Goal: Task Accomplishment & Management: Manage account settings

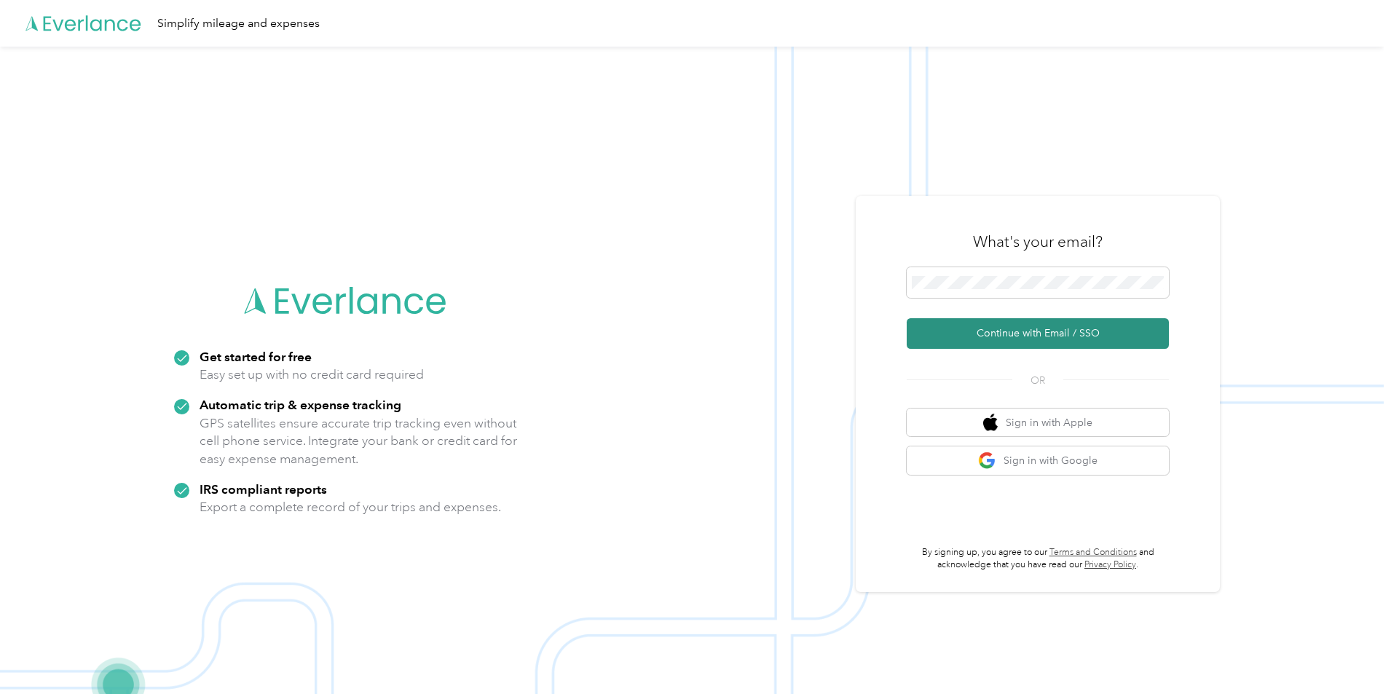
click at [1034, 334] on button "Continue with Email / SSO" at bounding box center [1038, 333] width 262 height 31
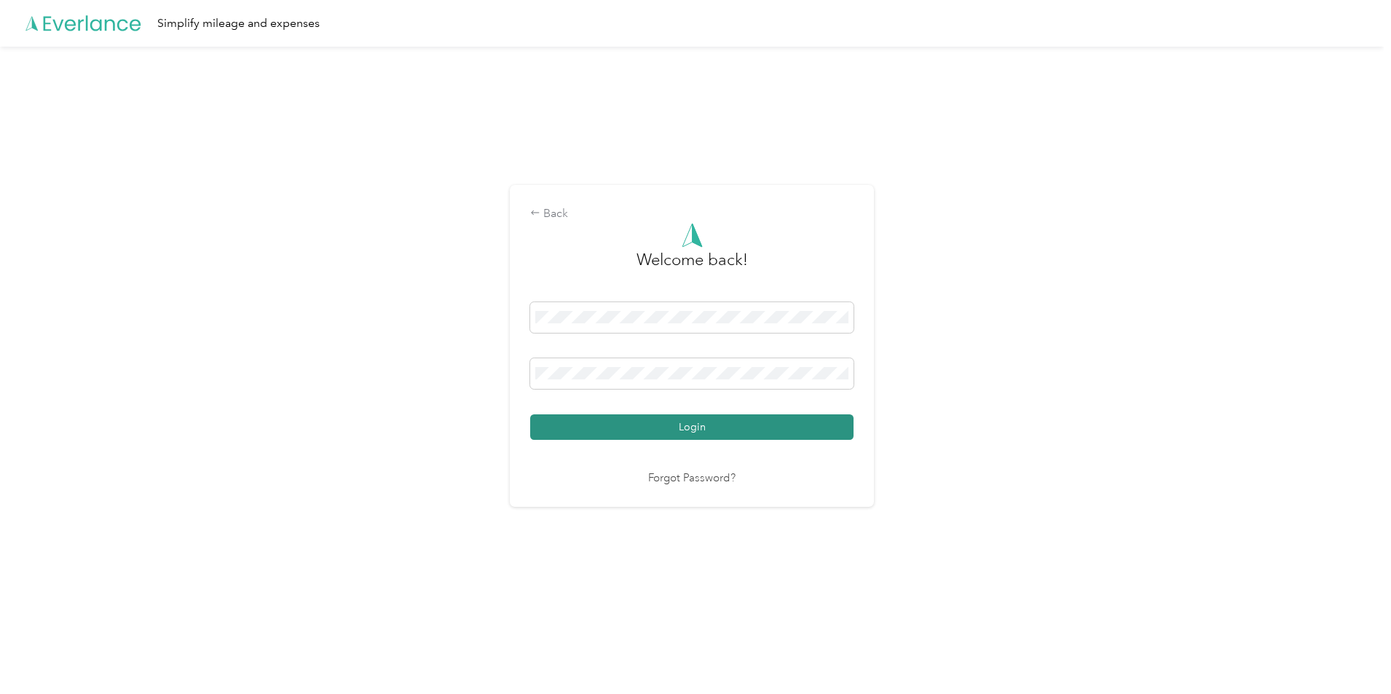
click at [764, 433] on button "Login" at bounding box center [691, 426] width 323 height 25
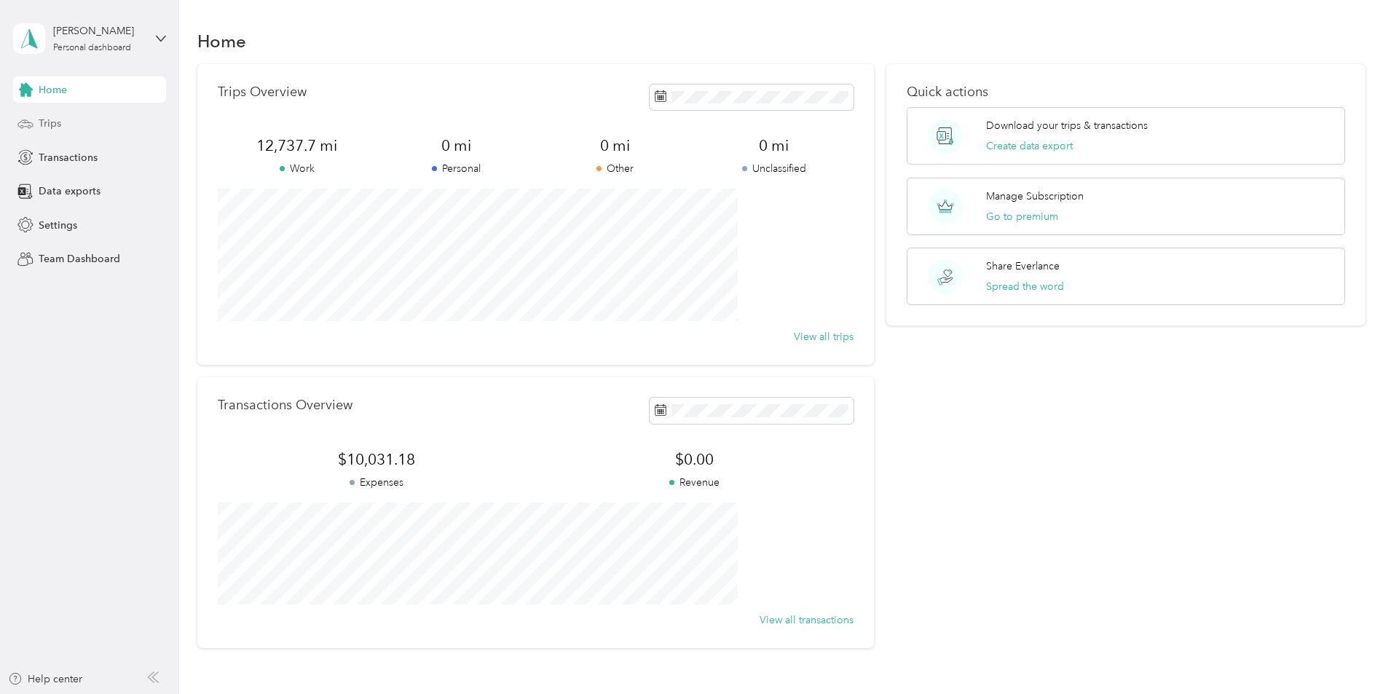
click at [47, 122] on span "Trips" at bounding box center [50, 123] width 23 height 15
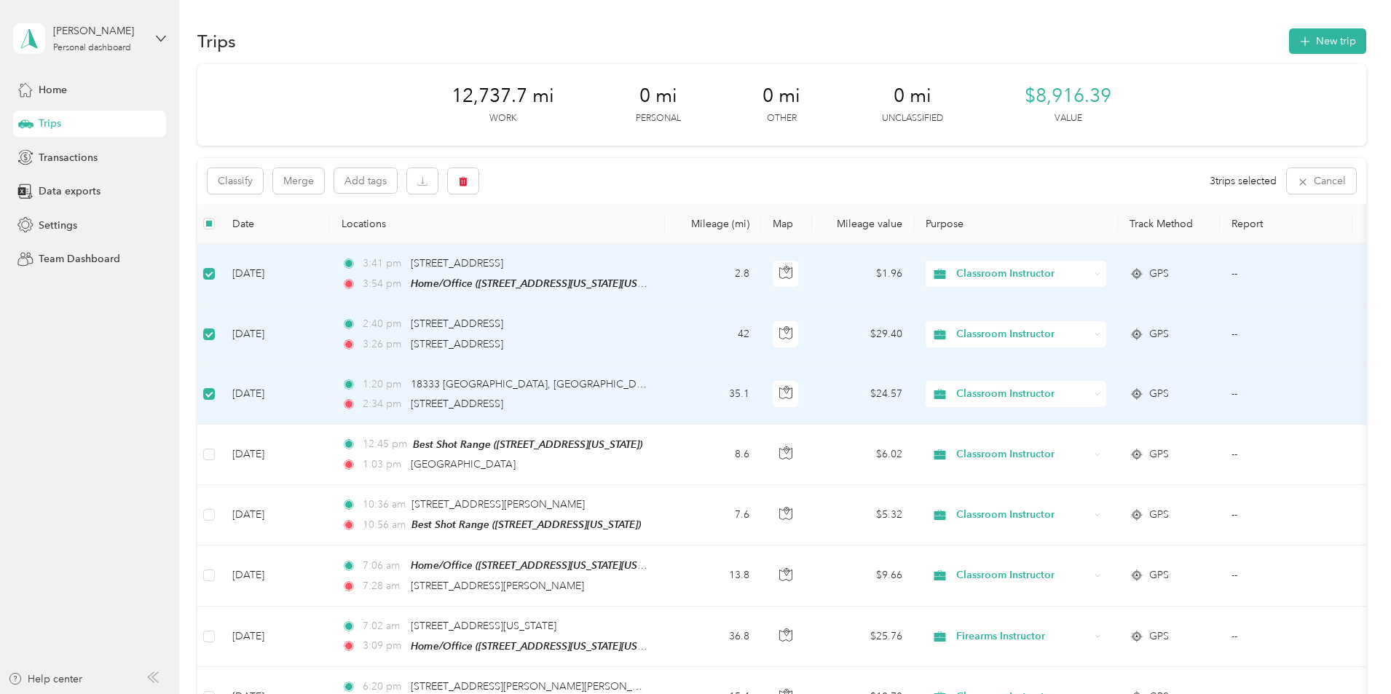
click at [1090, 393] on span "Classroom Instructor" at bounding box center [1022, 394] width 133 height 16
click at [1123, 470] on span "School Safety Officer Program" at bounding box center [1132, 471] width 146 height 15
click at [1101, 334] on icon at bounding box center [1098, 334] width 7 height 7
click at [1098, 410] on span "School Safety Officer Program" at bounding box center [1132, 408] width 146 height 15
click at [1101, 274] on icon at bounding box center [1098, 274] width 7 height 7
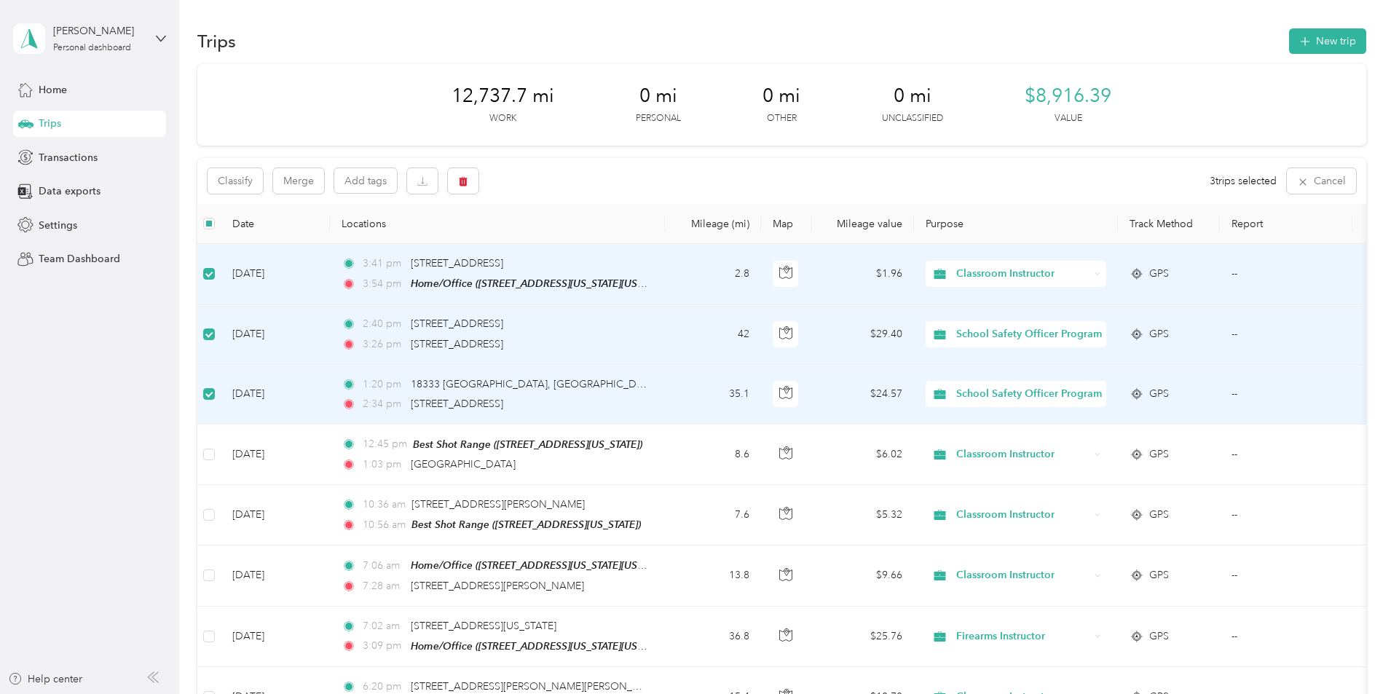
click at [1100, 352] on span "School Safety Officer Program" at bounding box center [1132, 351] width 146 height 15
click at [516, 385] on span "18333 [GEOGRAPHIC_DATA], [GEOGRAPHIC_DATA]" at bounding box center [535, 384] width 248 height 12
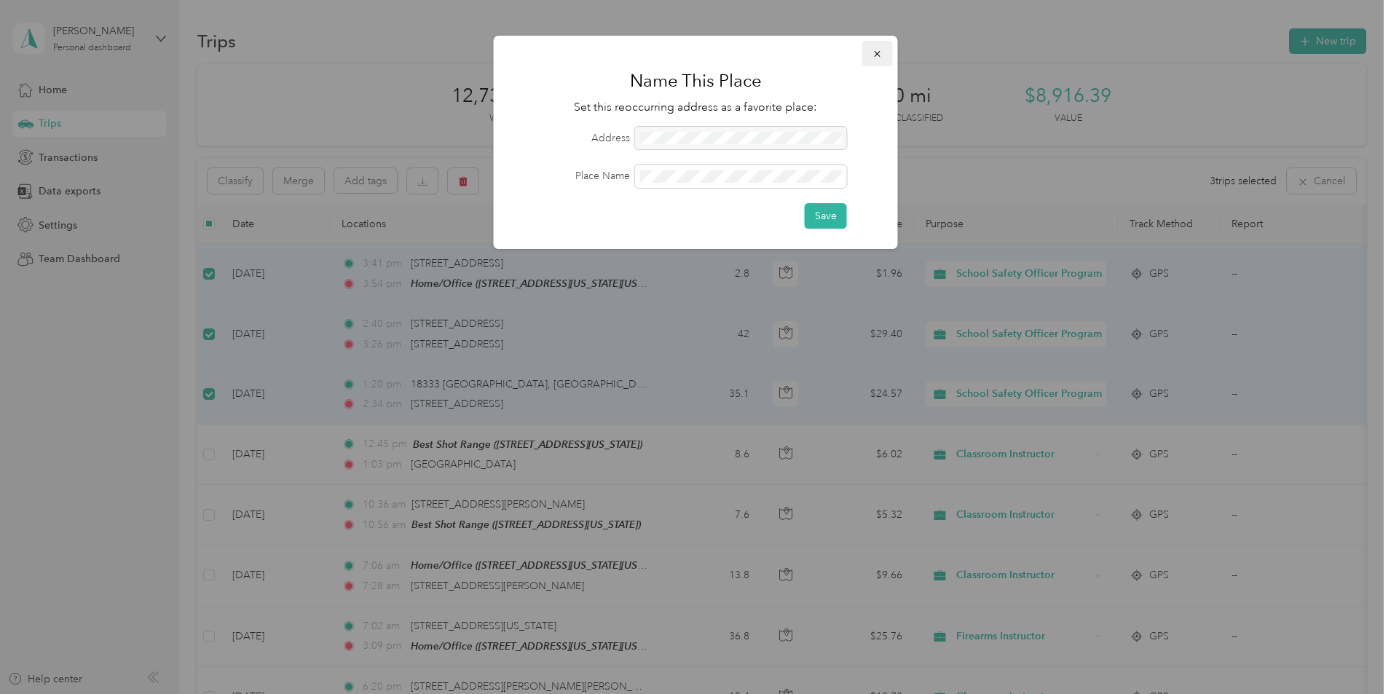
click at [878, 57] on icon "button" at bounding box center [878, 54] width 10 height 10
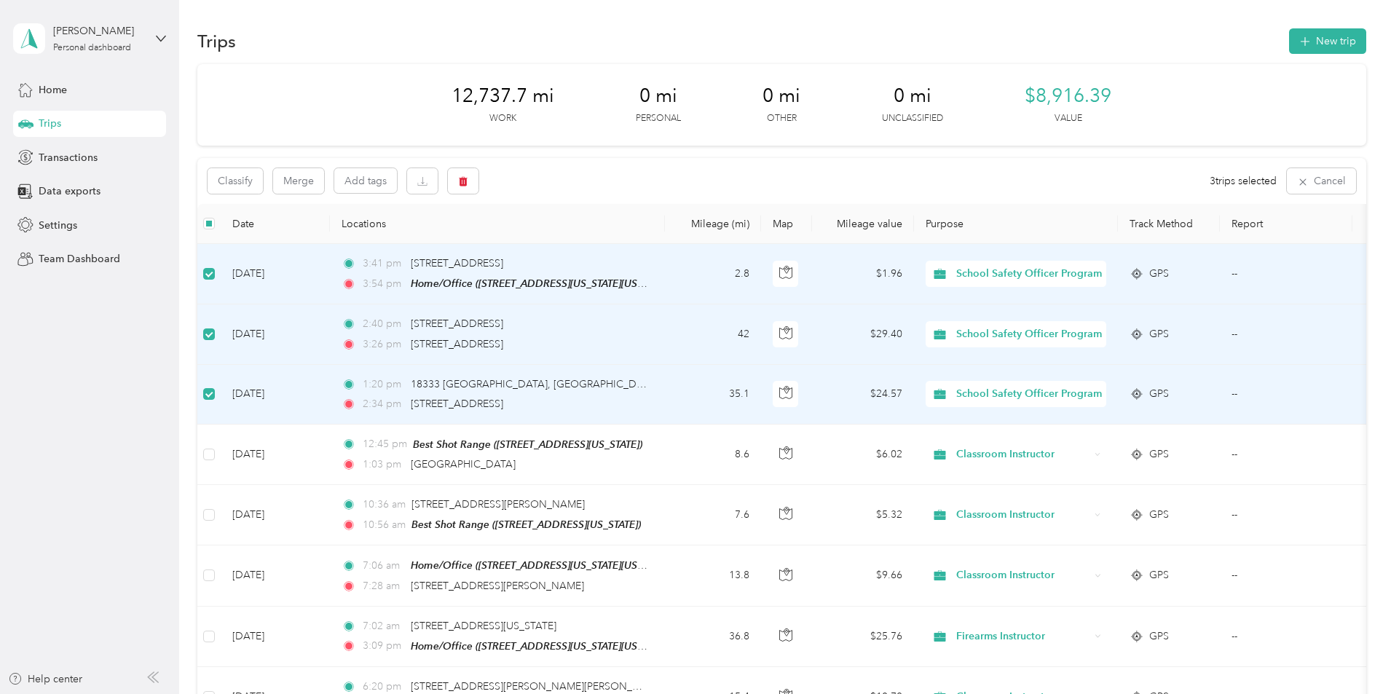
click at [330, 390] on td "[DATE]" at bounding box center [275, 395] width 109 height 60
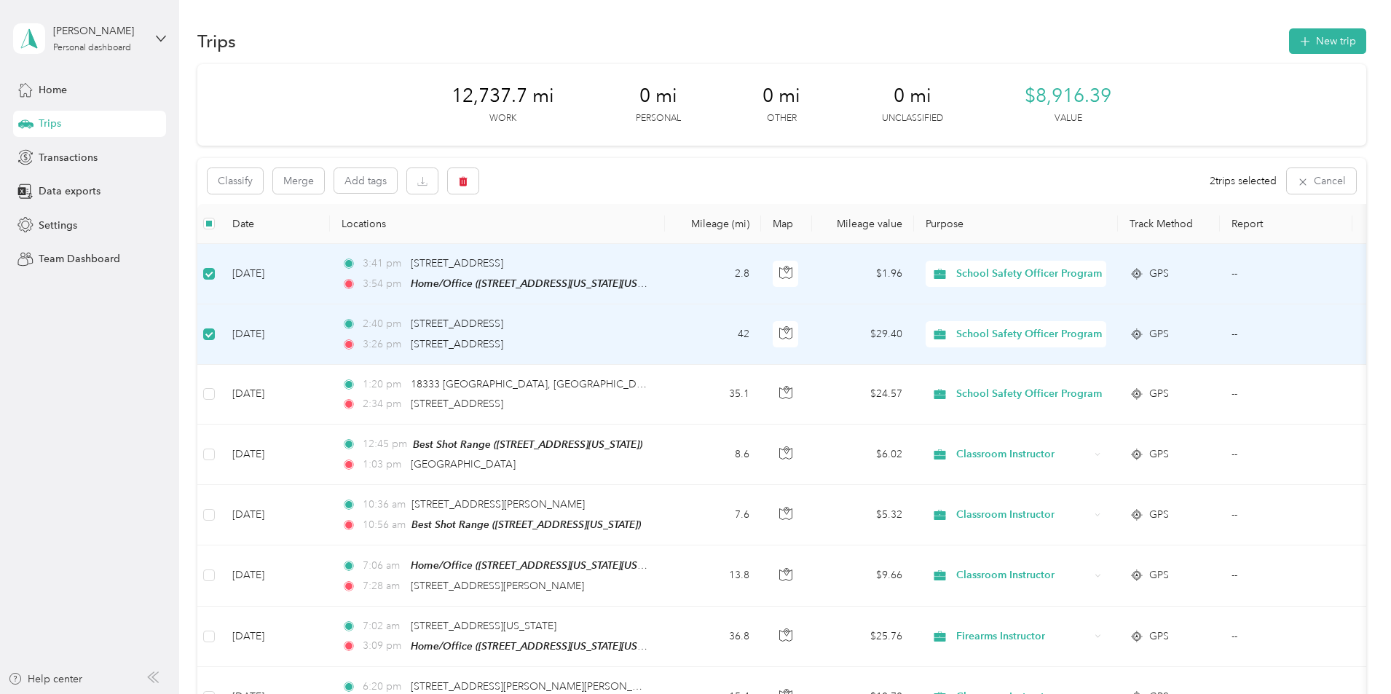
click at [221, 328] on td at bounding box center [208, 334] width 23 height 60
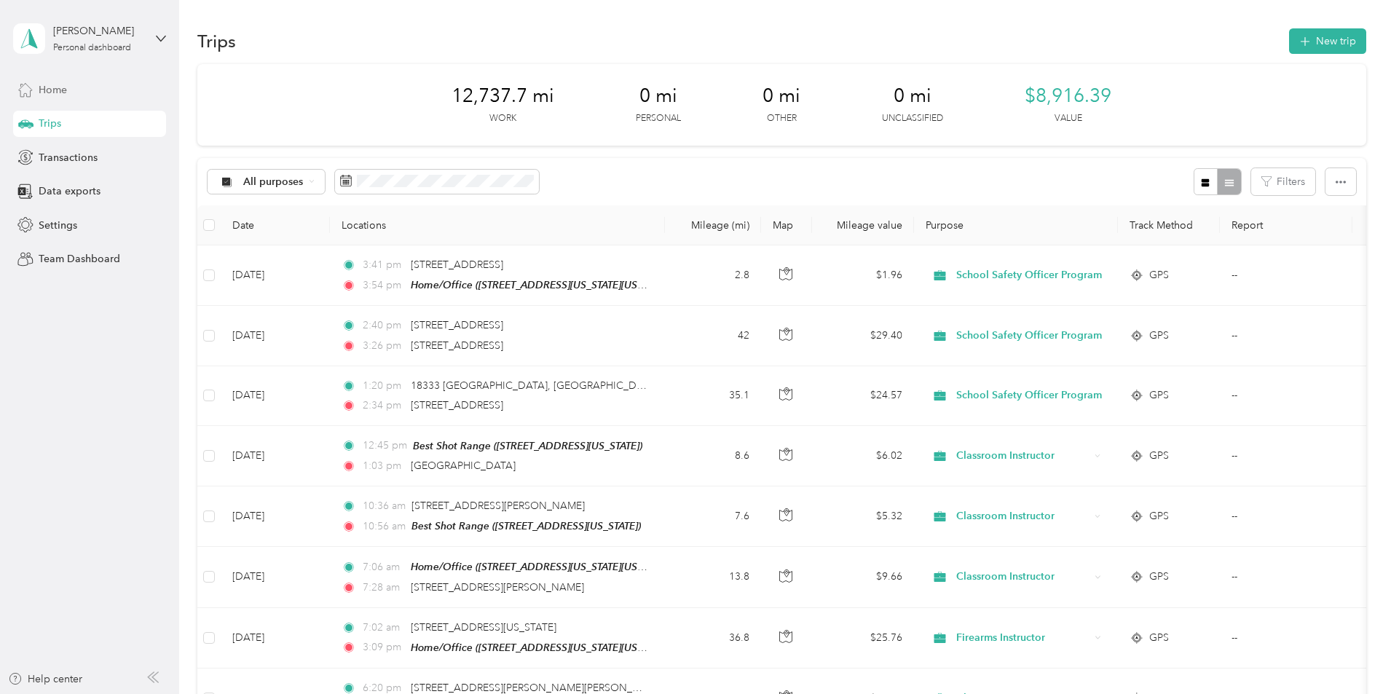
click at [50, 84] on span "Home" at bounding box center [53, 89] width 28 height 15
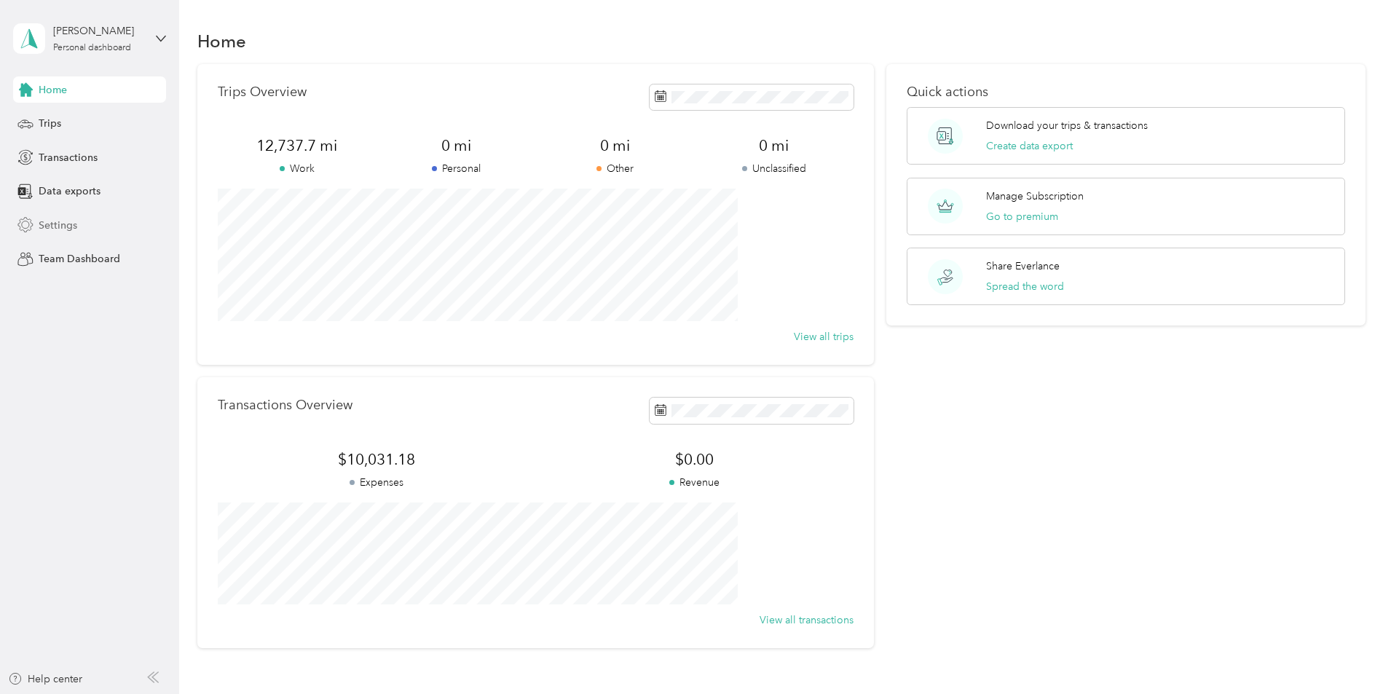
click at [47, 224] on span "Settings" at bounding box center [58, 225] width 39 height 15
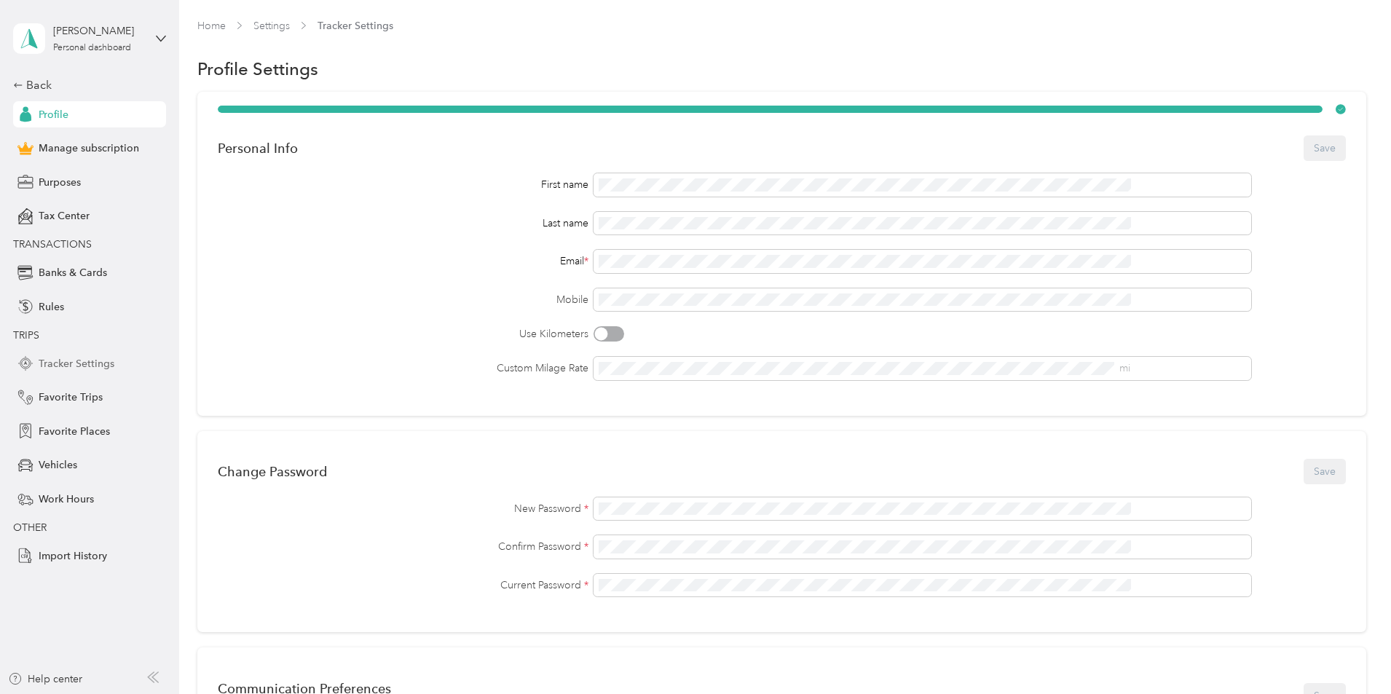
click at [55, 360] on span "Tracker Settings" at bounding box center [77, 363] width 76 height 15
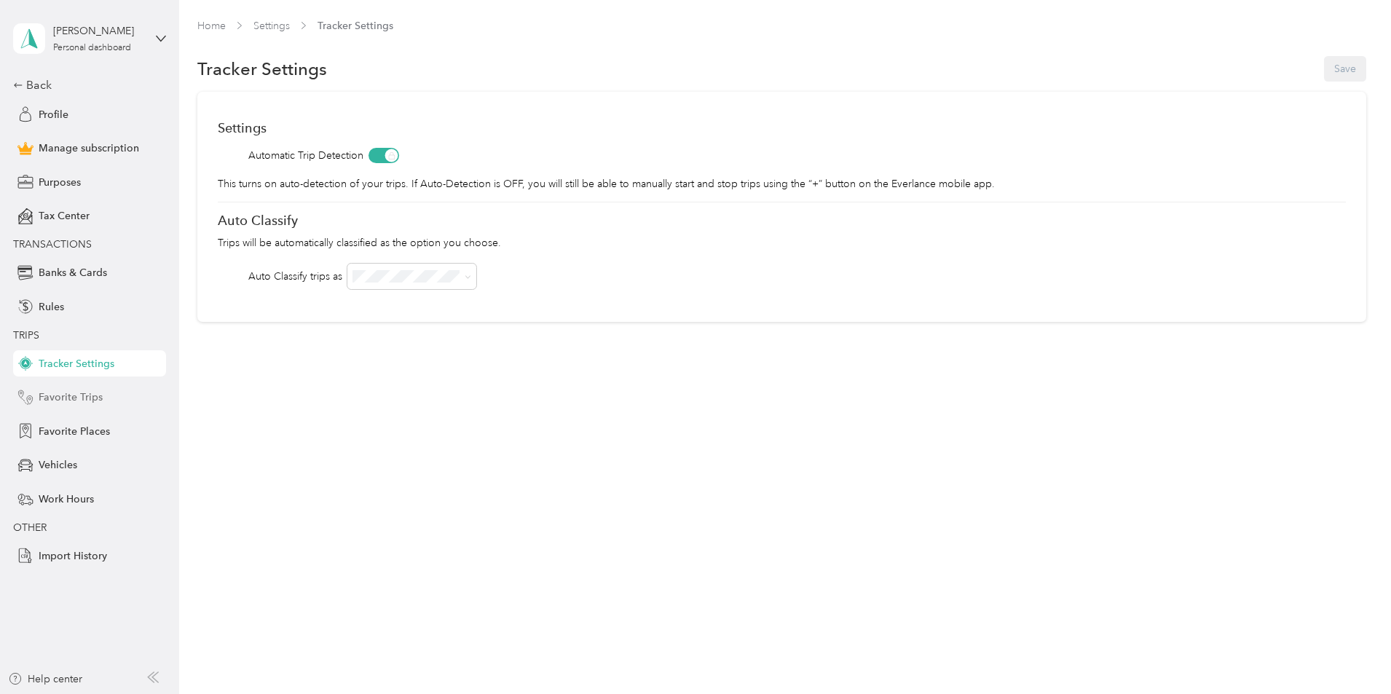
click at [64, 399] on span "Favorite Trips" at bounding box center [71, 397] width 64 height 15
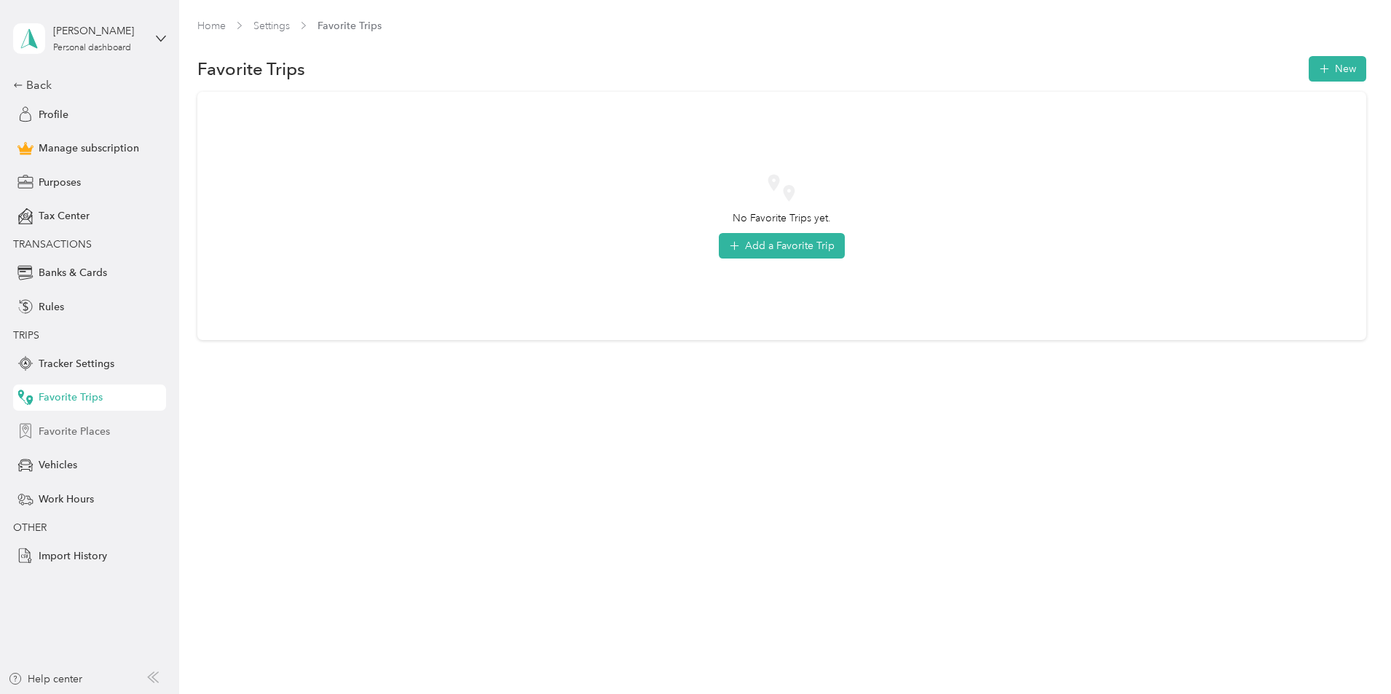
click at [62, 430] on span "Favorite Places" at bounding box center [74, 431] width 71 height 15
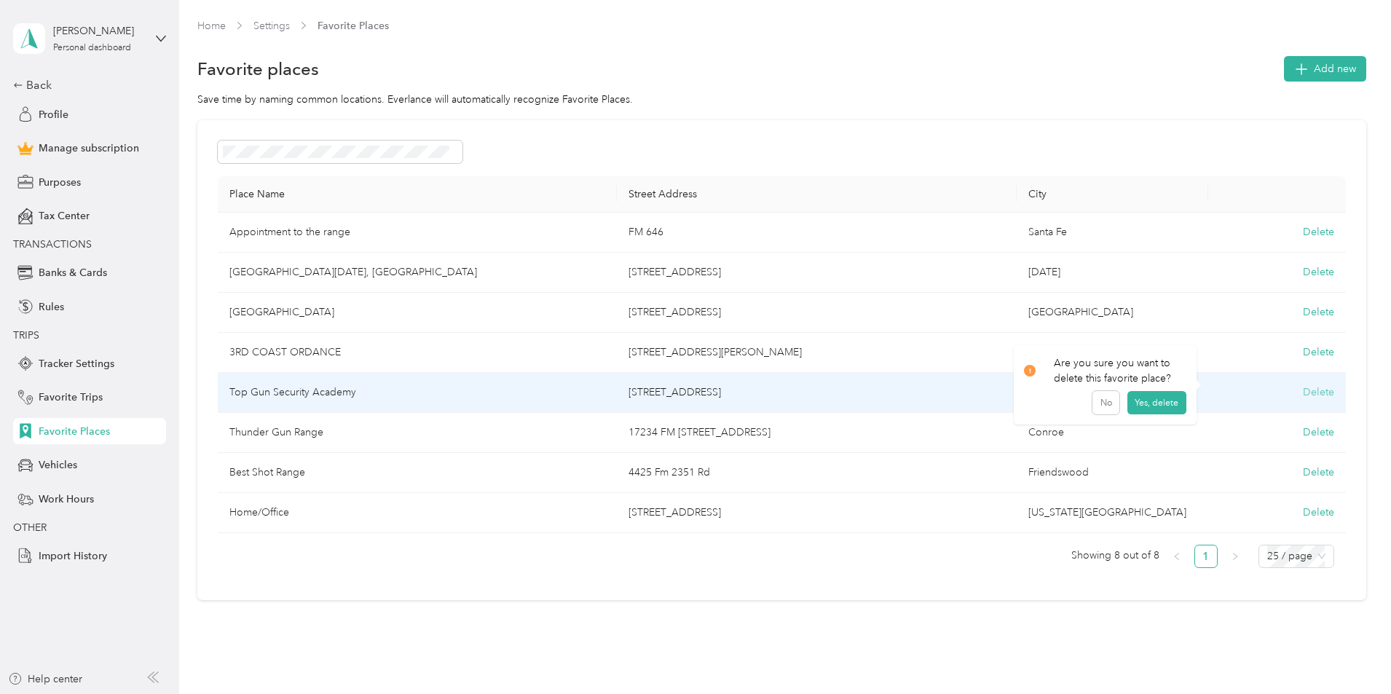
click at [1303, 388] on button "Delete" at bounding box center [1318, 392] width 31 height 15
click at [1151, 412] on button "Yes, delete" at bounding box center [1156, 409] width 59 height 23
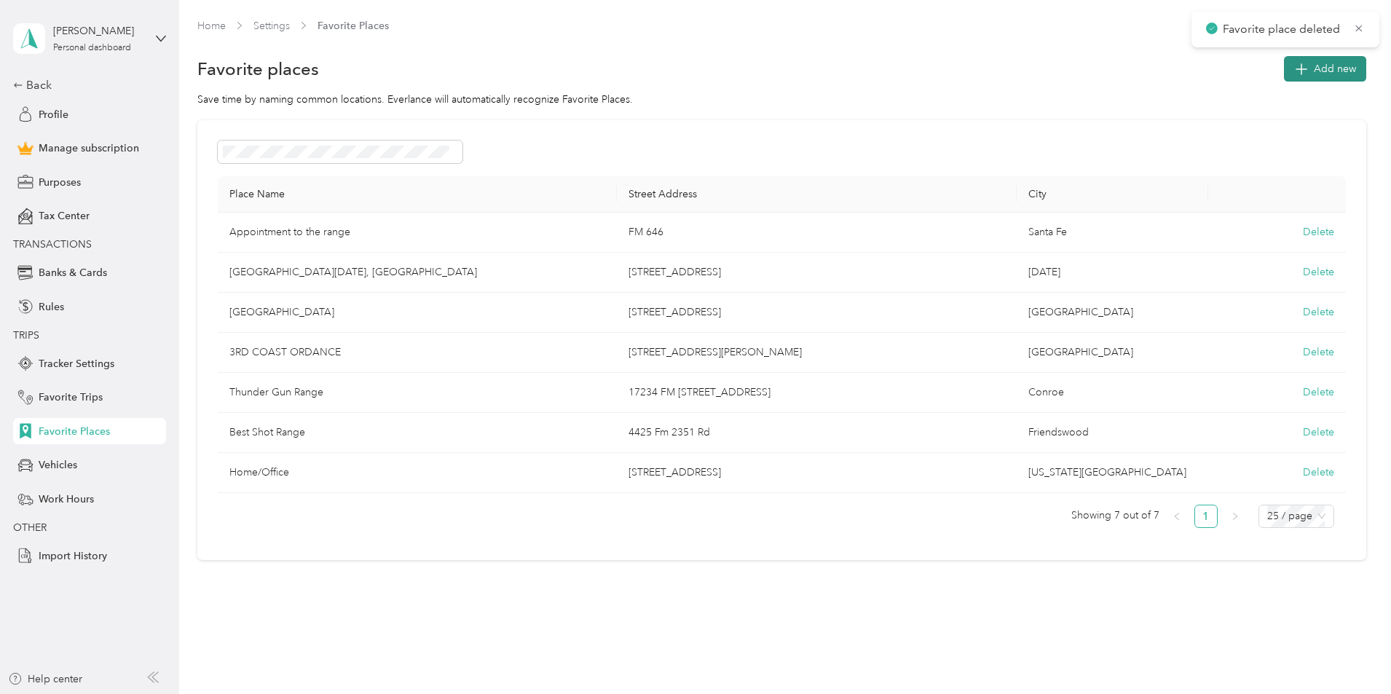
click at [1314, 65] on span "Add new" at bounding box center [1335, 68] width 42 height 15
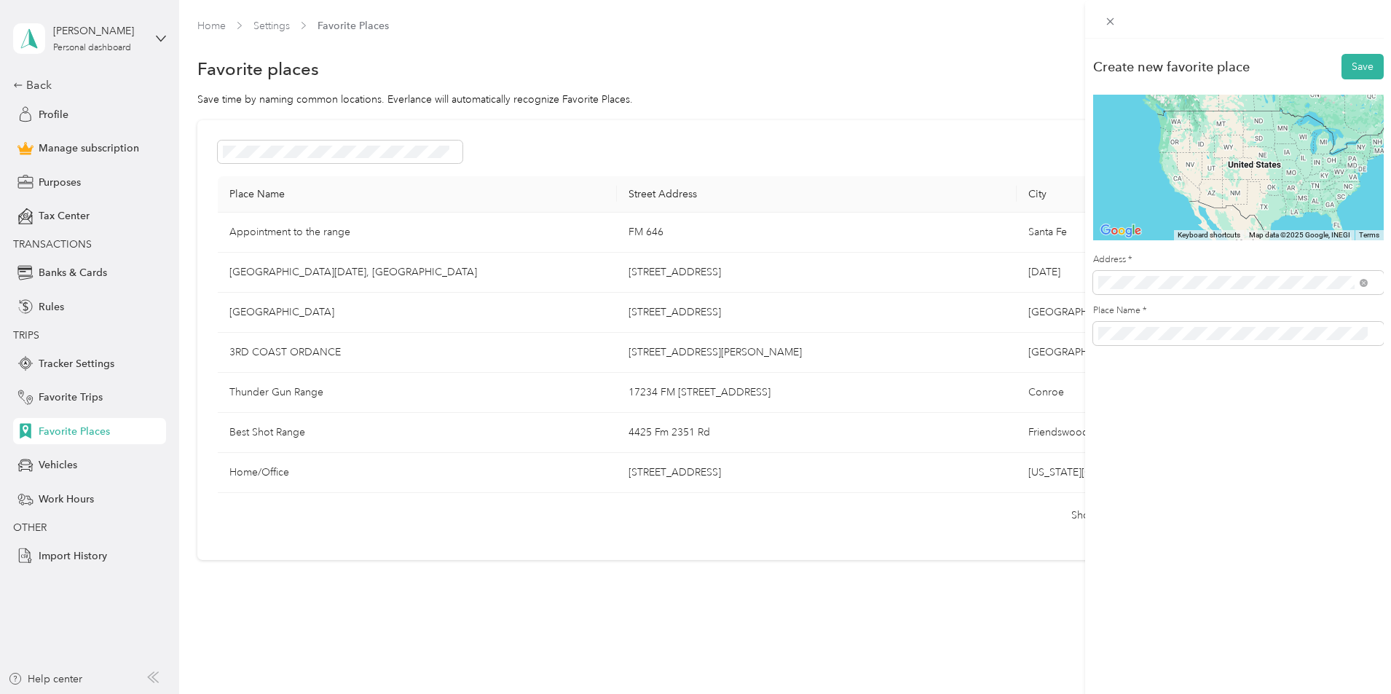
click at [1144, 332] on span "[STREET_ADDRESS][US_STATE]" at bounding box center [1198, 334] width 146 height 13
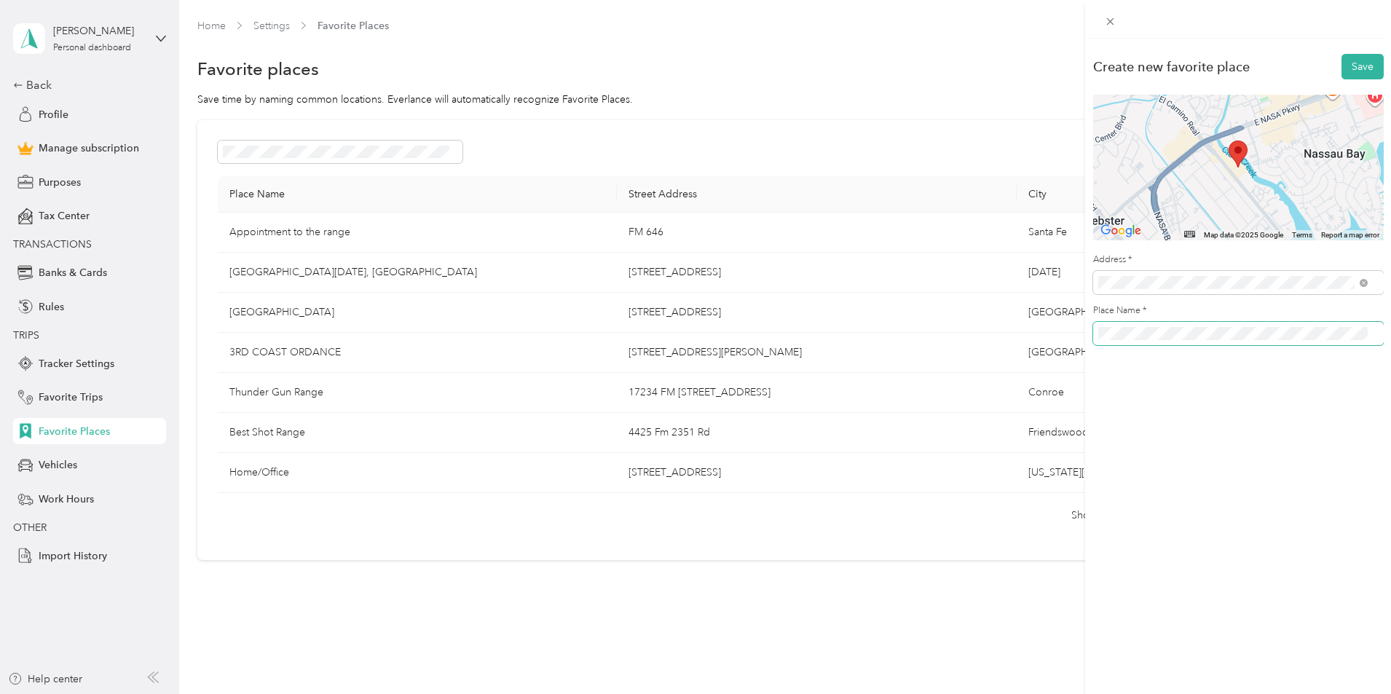
click at [1287, 340] on span at bounding box center [1238, 333] width 291 height 23
click at [1026, 332] on div "Create new favorite place Save ← Move left → Move right ↑ Move up ↓ Move down +…" at bounding box center [695, 347] width 1391 height 694
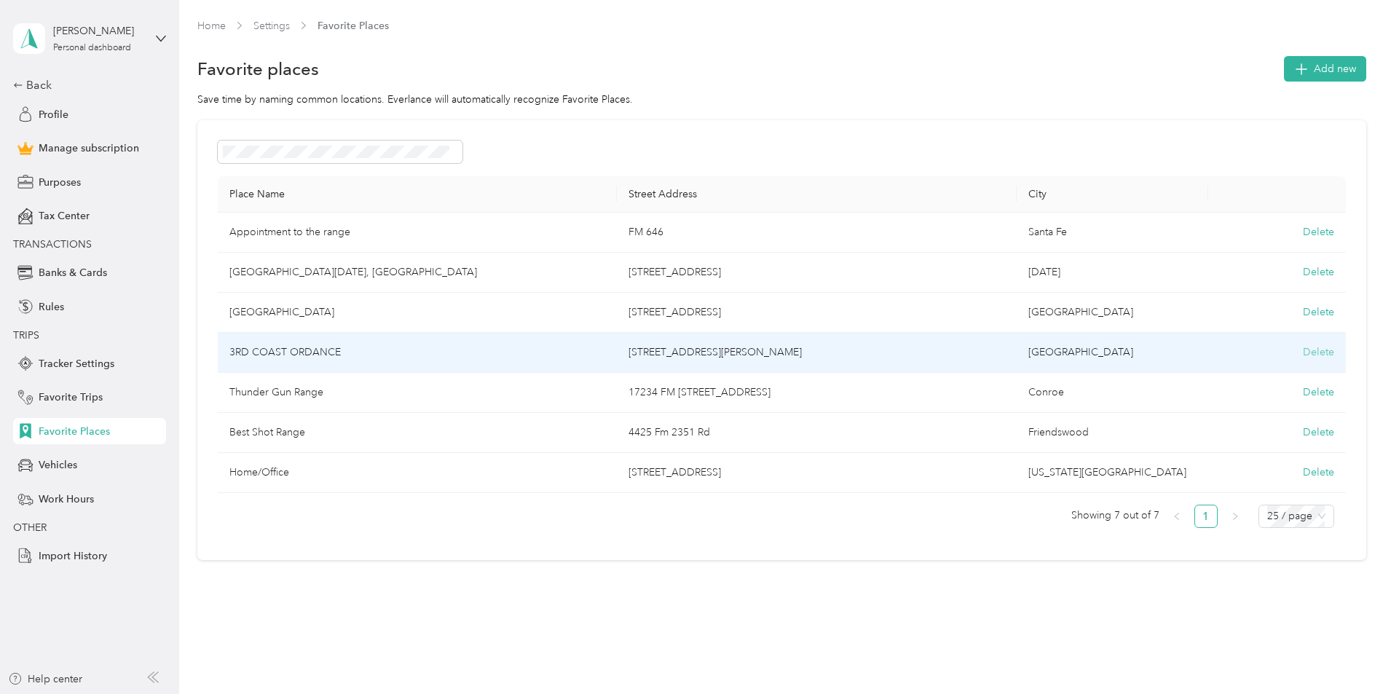
click at [1303, 349] on button "Delete" at bounding box center [1318, 352] width 31 height 15
click at [1159, 366] on button "Yes, delete" at bounding box center [1156, 369] width 59 height 23
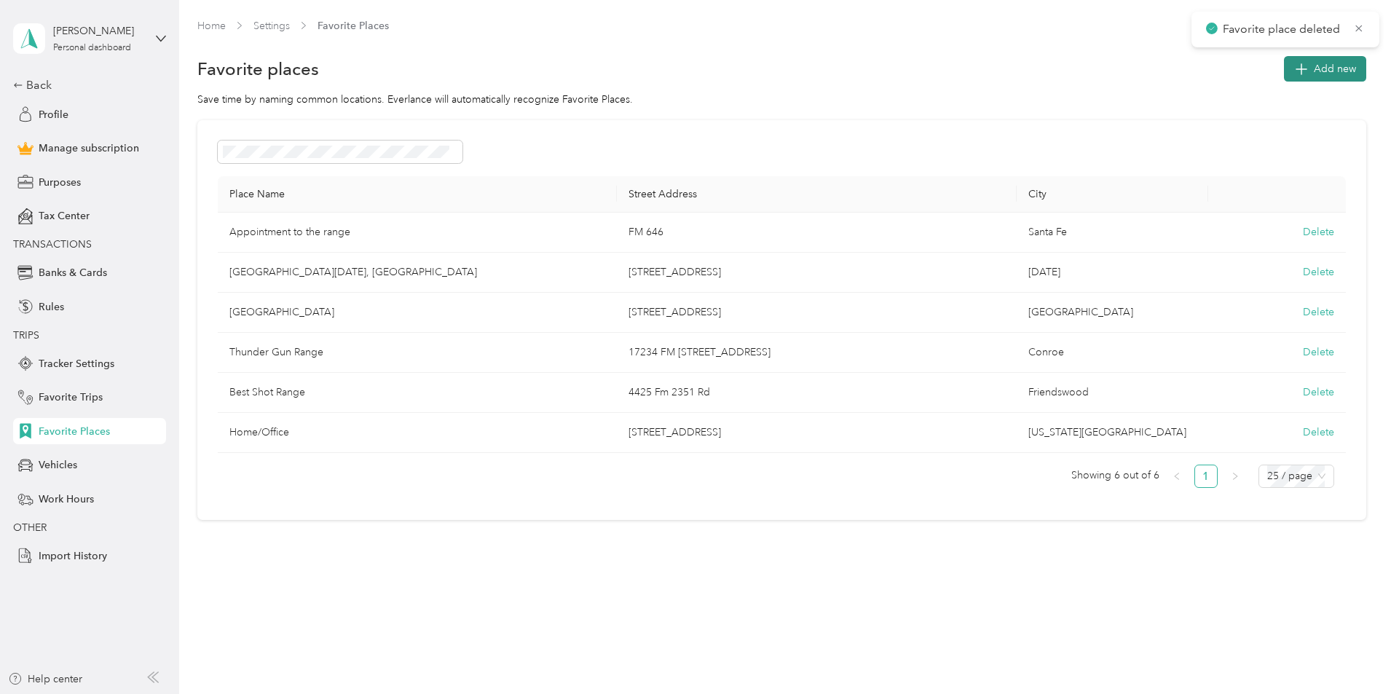
click at [1314, 70] on span "Add new" at bounding box center [1335, 68] width 42 height 15
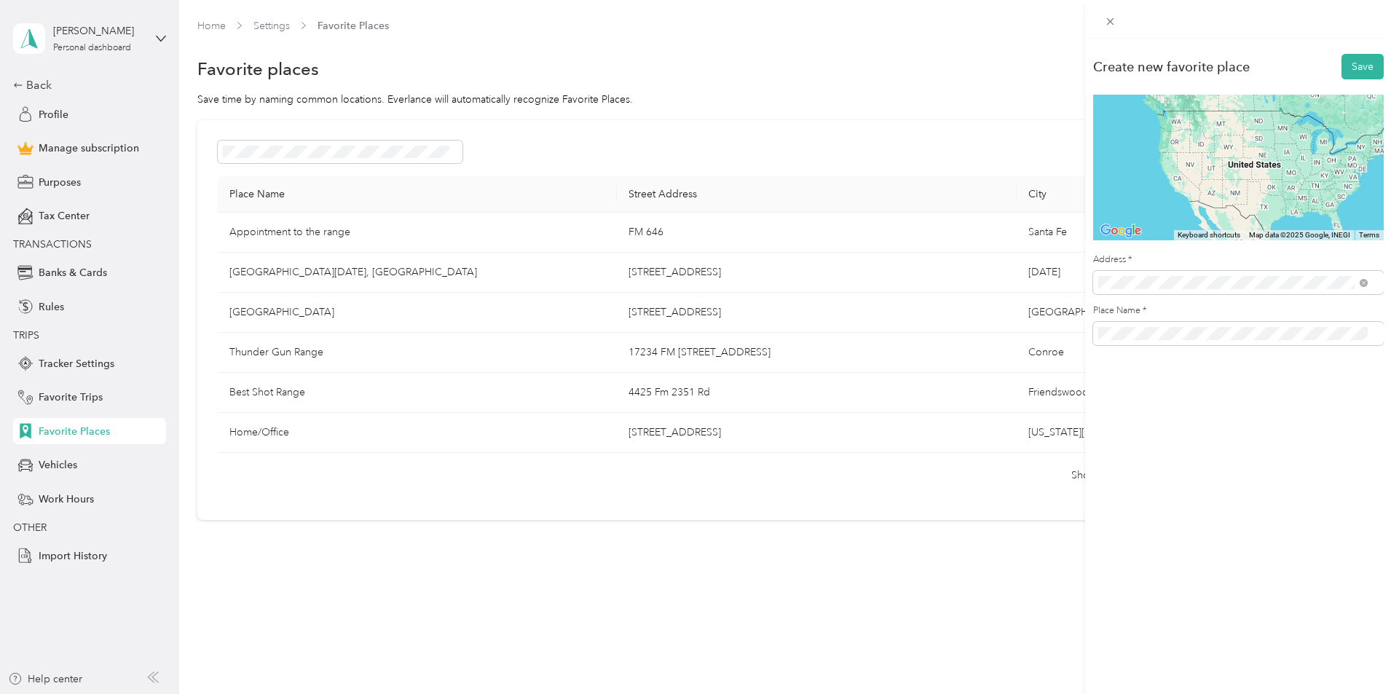
click at [1227, 342] on span "[STREET_ADDRESS][US_STATE]" at bounding box center [1198, 334] width 146 height 13
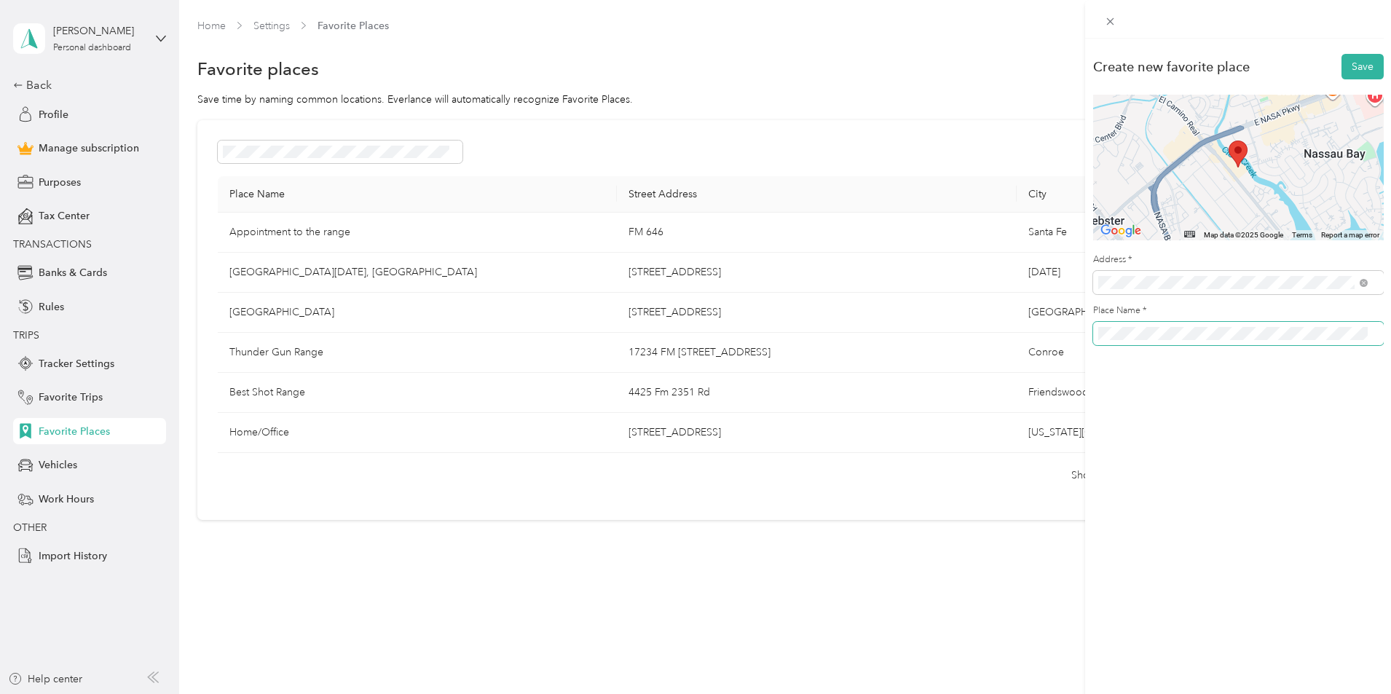
click at [1057, 326] on div "Create new favorite place Save ← Move left → Move right ↑ Move up ↓ Move down +…" at bounding box center [695, 347] width 1391 height 694
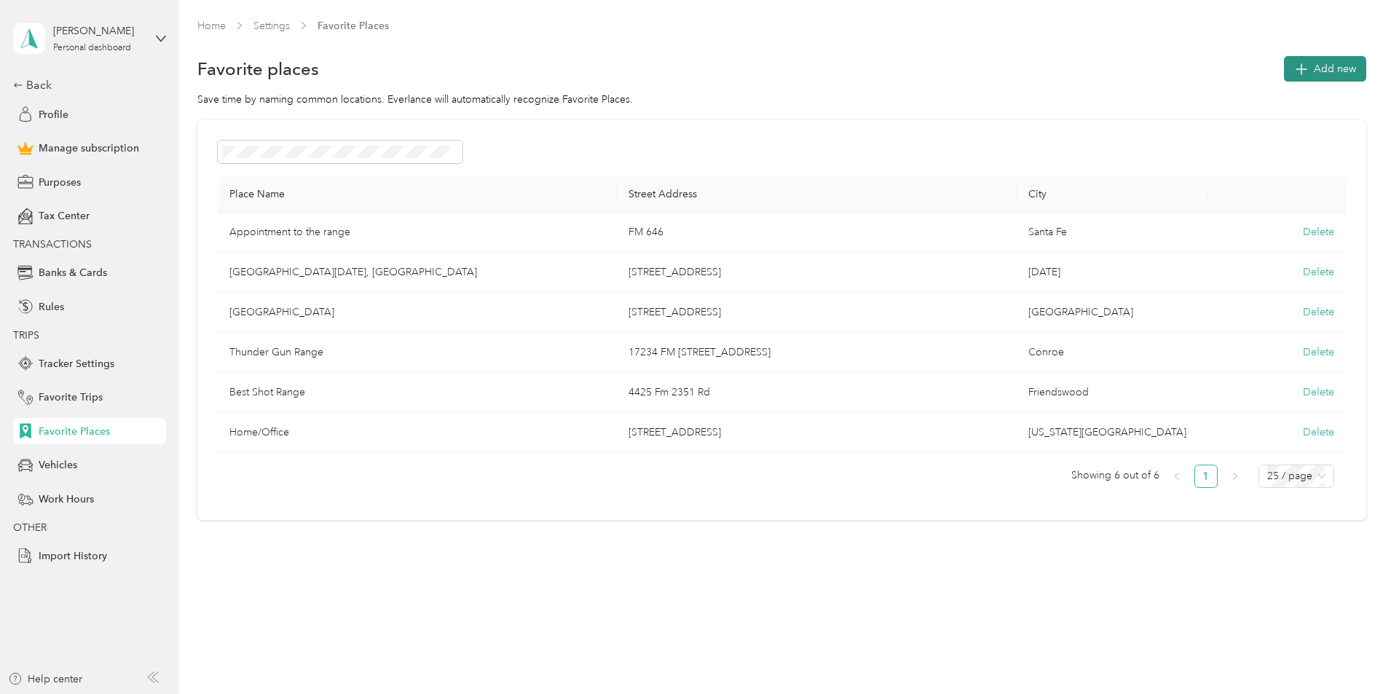
click at [1314, 68] on span "Add new" at bounding box center [1335, 68] width 42 height 15
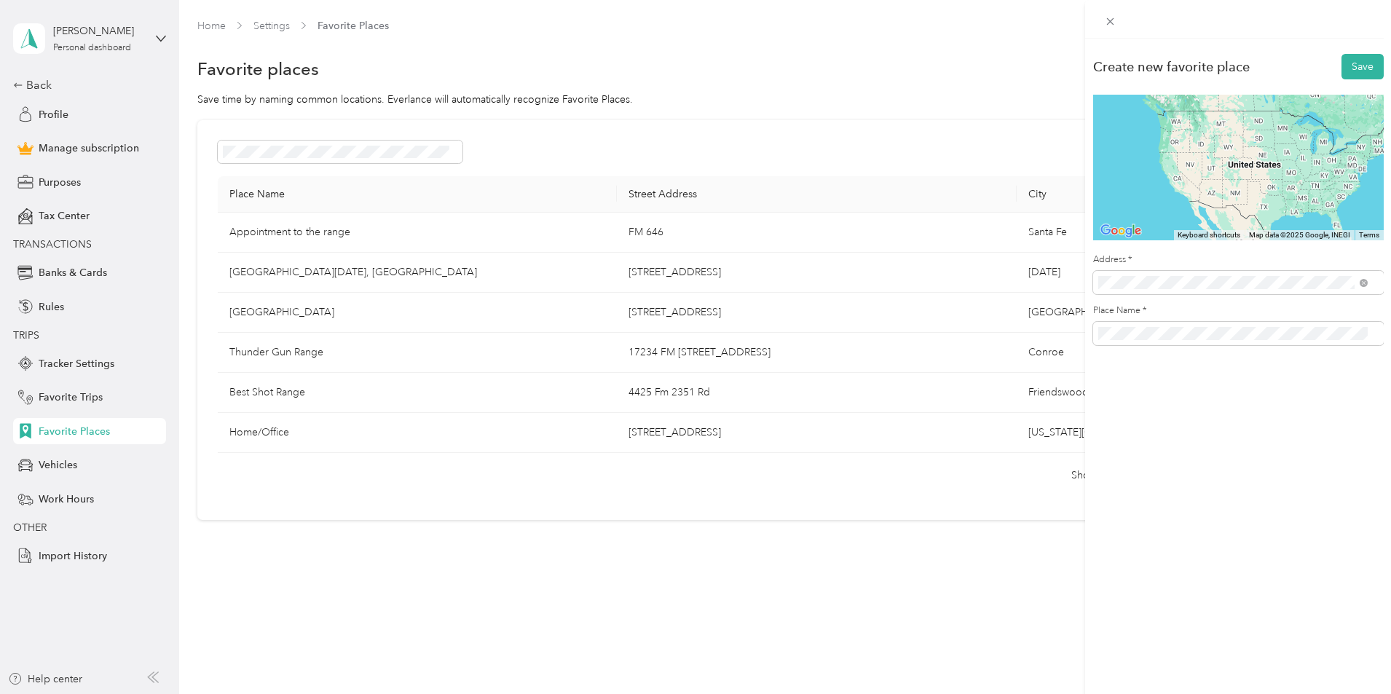
click at [1186, 342] on span "[STREET_ADDRESS][US_STATE]" at bounding box center [1198, 334] width 146 height 13
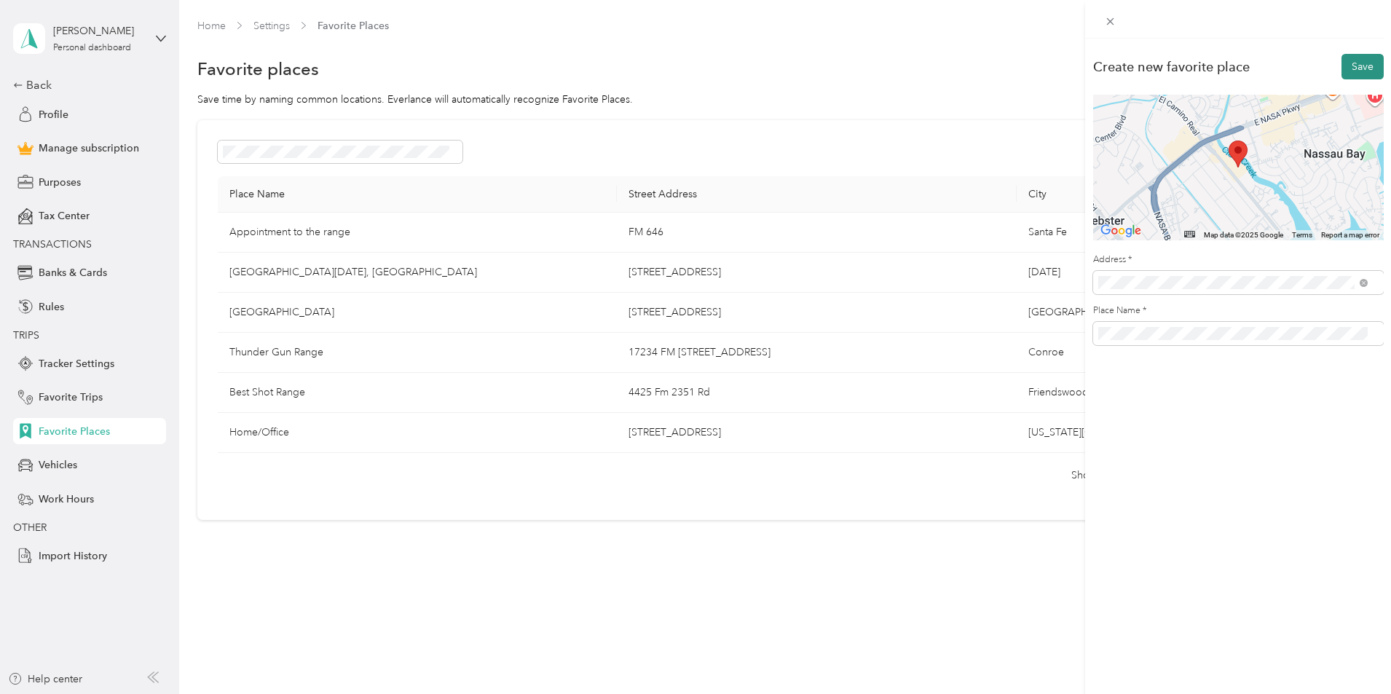
click at [1344, 66] on button "Save" at bounding box center [1363, 66] width 42 height 25
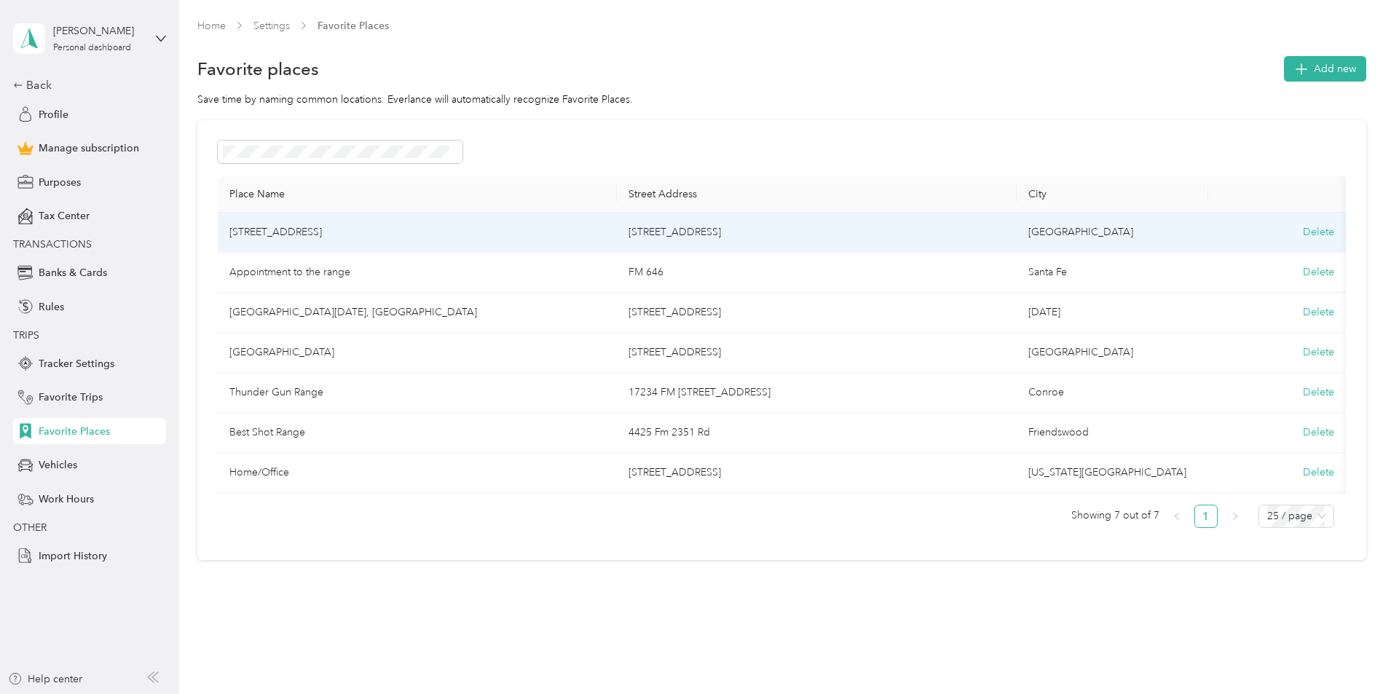
click at [406, 233] on td "[STREET_ADDRESS]" at bounding box center [418, 233] width 400 height 40
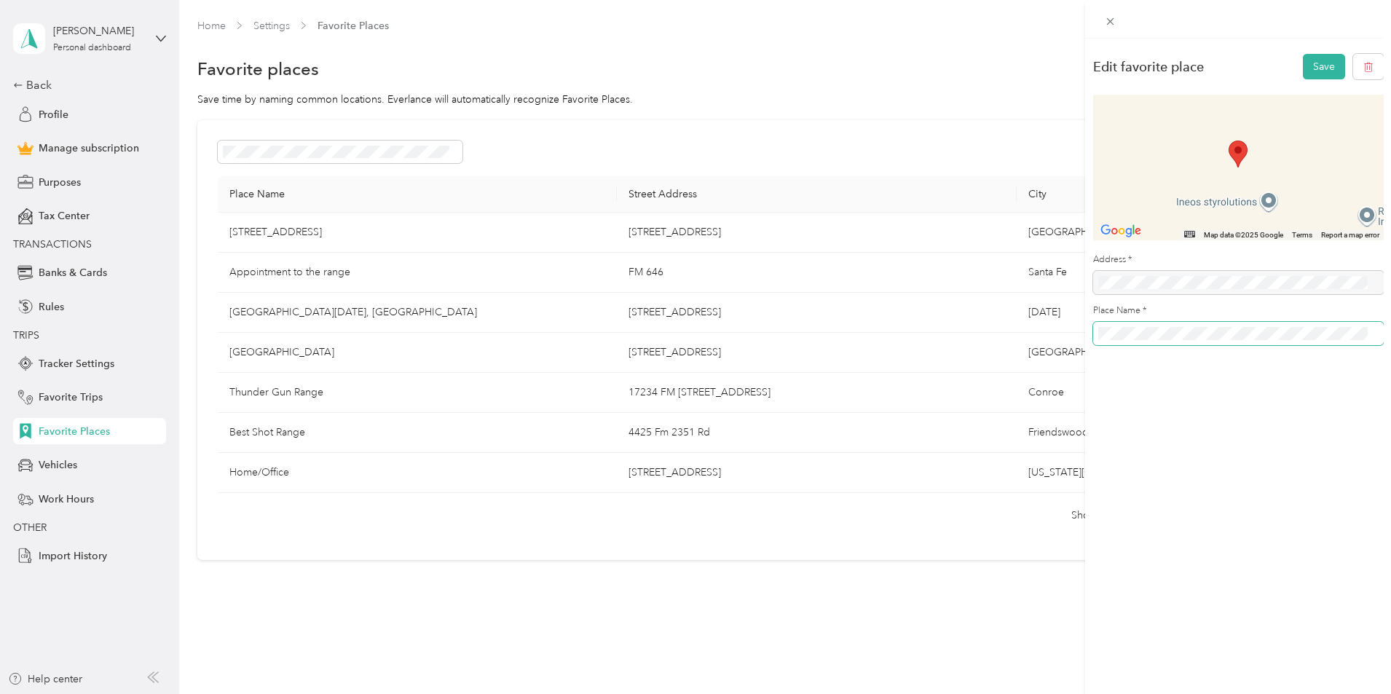
click at [1049, 331] on div "Edit favorite place Save ← Move left → Move right ↑ Move up ↓ Move down + Zoom …" at bounding box center [695, 347] width 1391 height 694
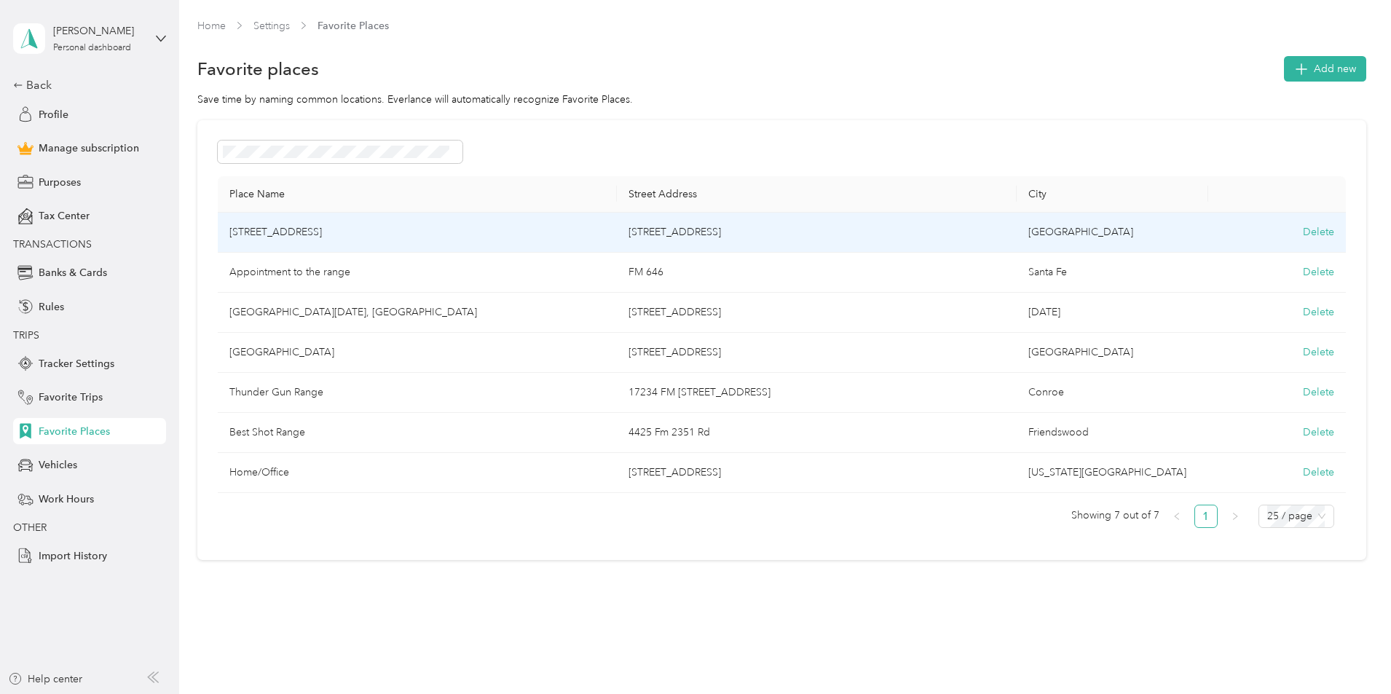
click at [404, 227] on td "[STREET_ADDRESS]" at bounding box center [418, 233] width 400 height 40
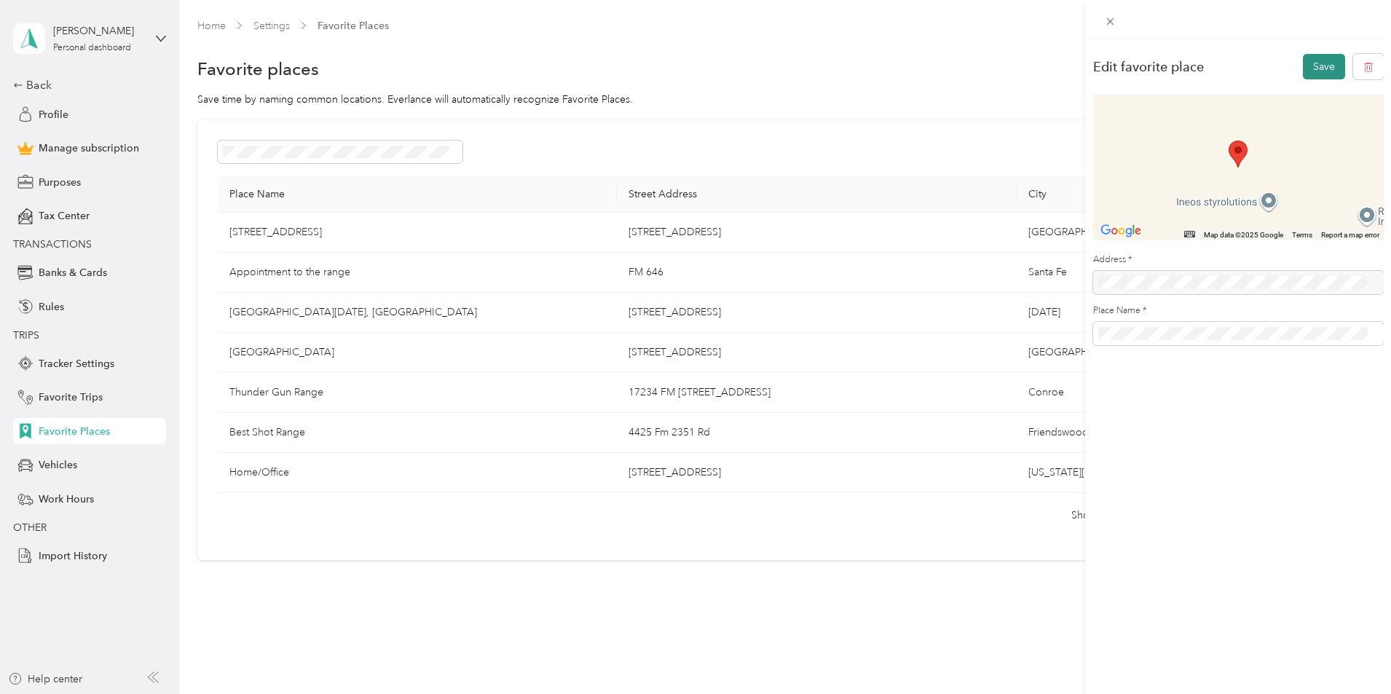
click at [1316, 66] on button "Save" at bounding box center [1324, 66] width 42 height 25
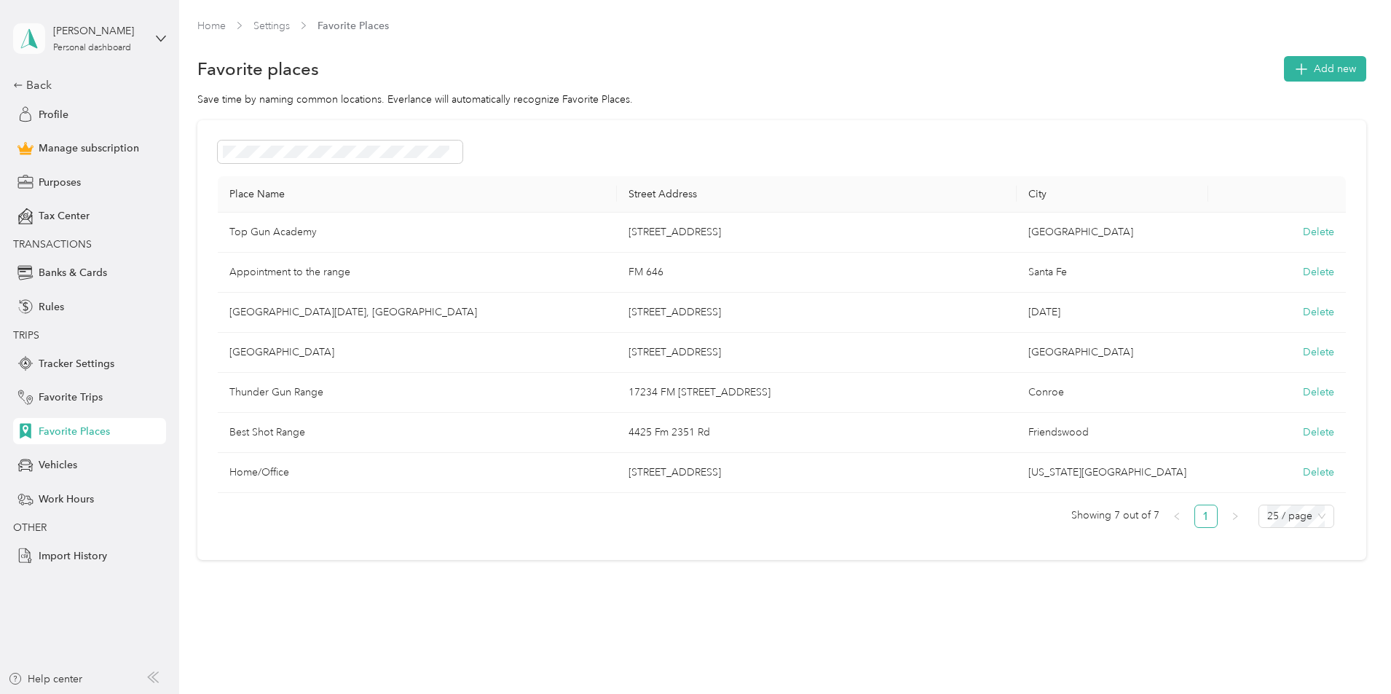
click at [31, 42] on polygon at bounding box center [33, 37] width 8 height 19
click at [259, 348] on div "Place Name Street Address City [GEOGRAPHIC_DATA] [STREET_ADDRESS] Delete Appoin…" at bounding box center [781, 340] width 1169 height 440
click at [226, 23] on link "Home" at bounding box center [211, 26] width 28 height 12
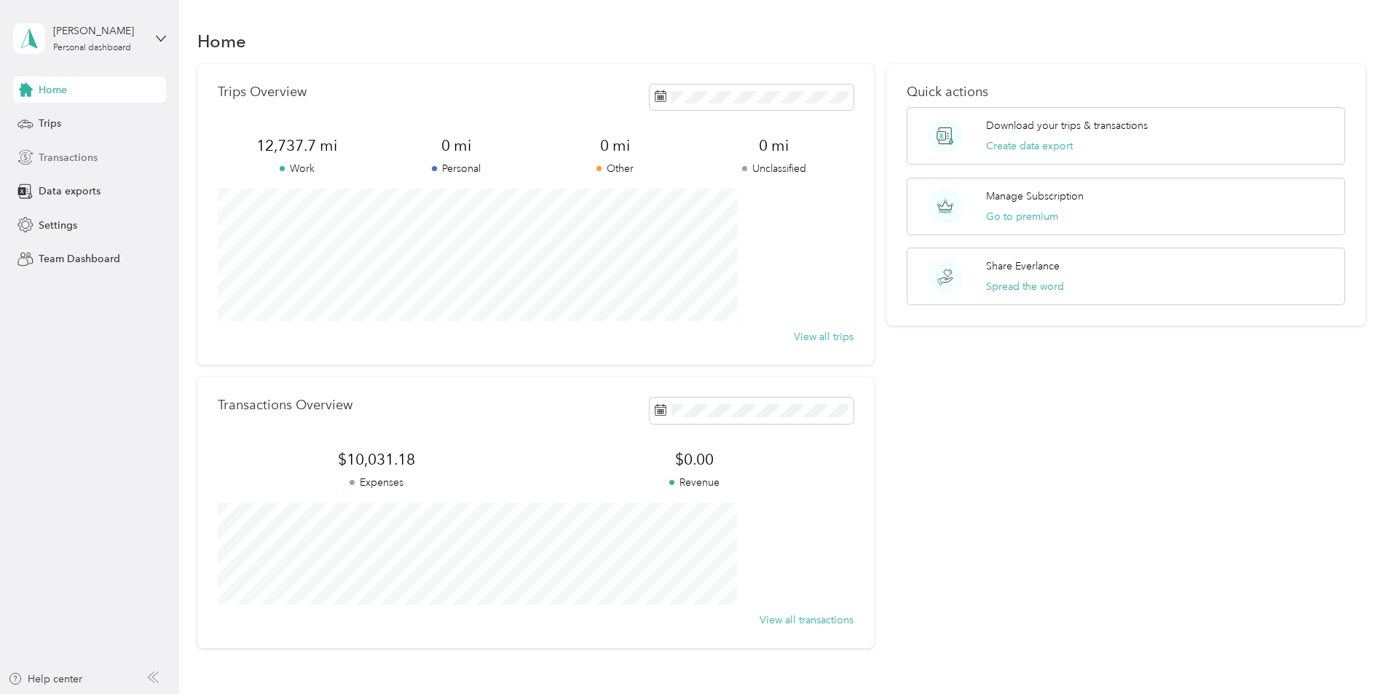
click at [53, 154] on span "Transactions" at bounding box center [68, 157] width 59 height 15
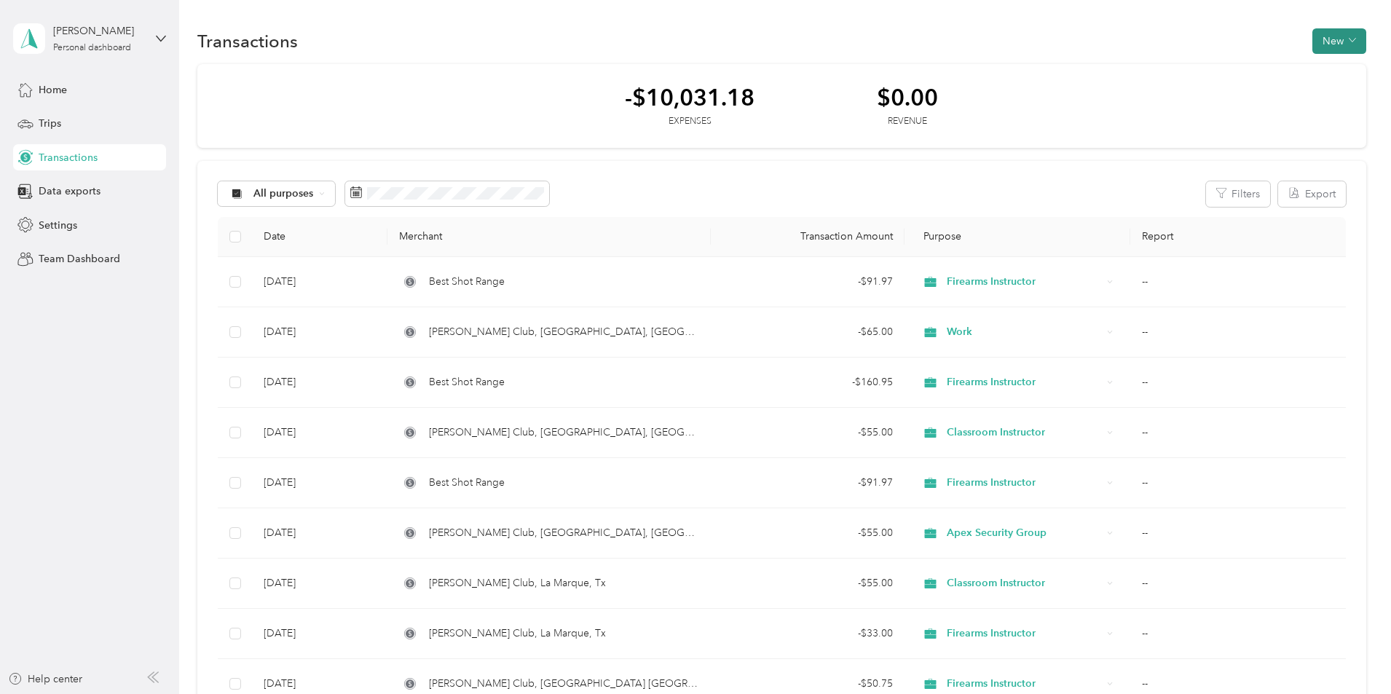
click at [1313, 39] on button "New" at bounding box center [1340, 40] width 54 height 25
click at [1224, 69] on span "Expense" at bounding box center [1234, 68] width 39 height 15
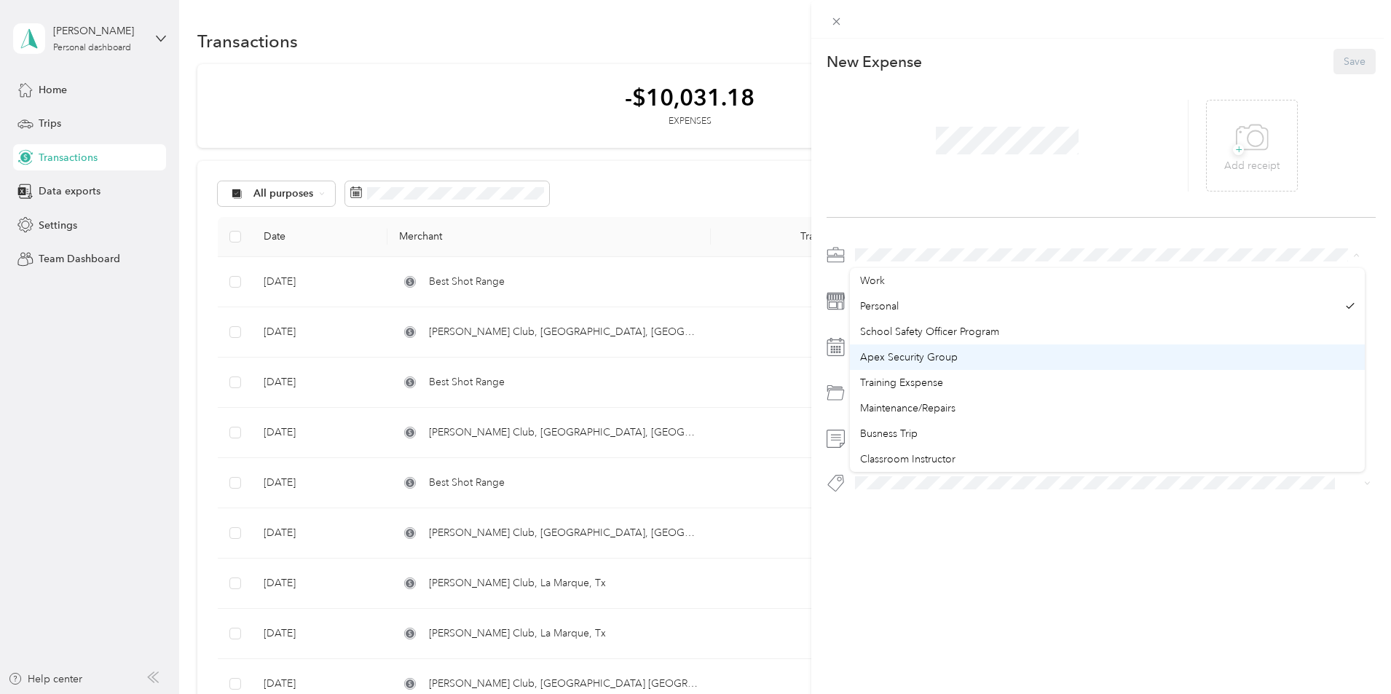
scroll to position [73, 0]
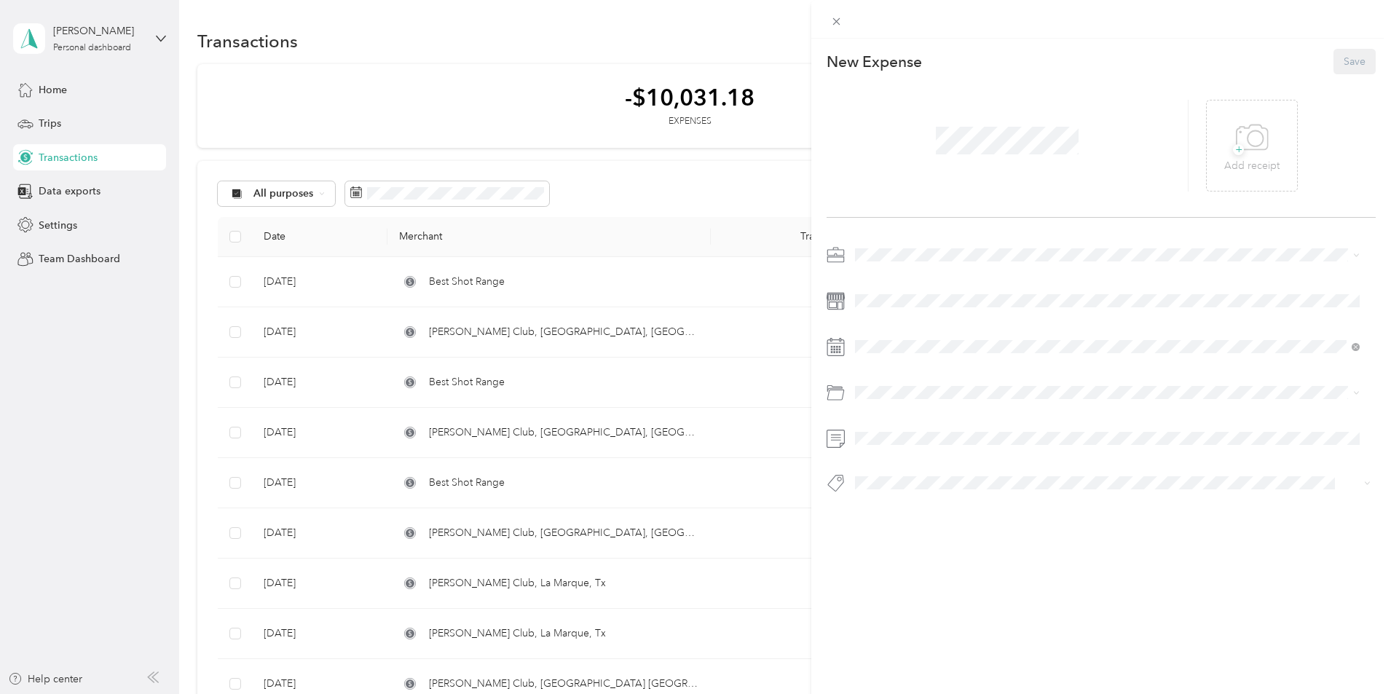
click at [945, 410] on span "Firearms Instructor" at bounding box center [903, 407] width 86 height 12
click at [900, 476] on span "Firearms Range Fees" at bounding box center [907, 477] width 95 height 12
click at [1236, 146] on div "+" at bounding box center [1252, 138] width 33 height 40
click at [1334, 65] on button "Save" at bounding box center [1355, 61] width 42 height 25
